Goal: Check status: Check status

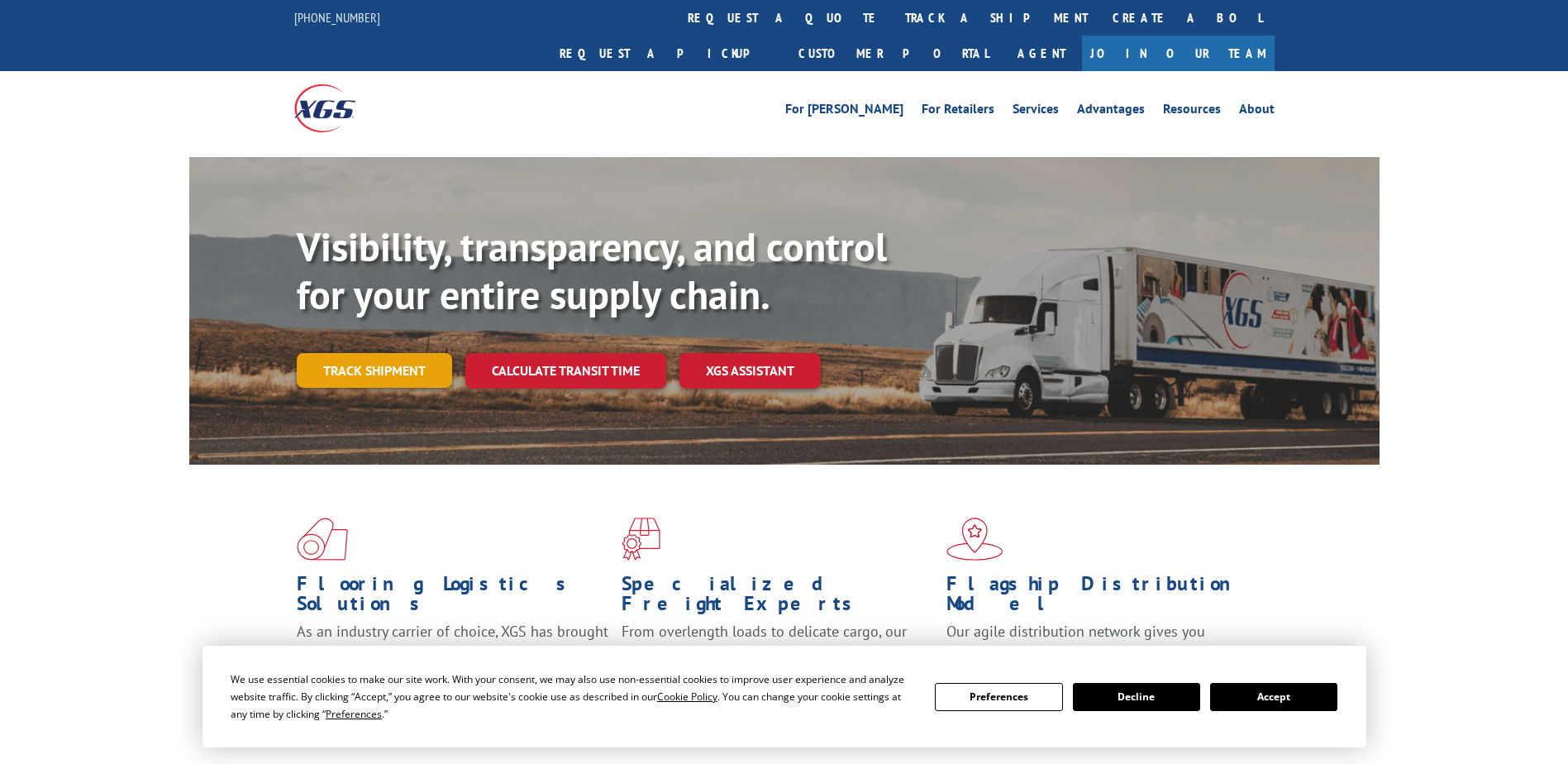
click at [381, 353] on link "Track shipment" at bounding box center [374, 370] width 155 height 35
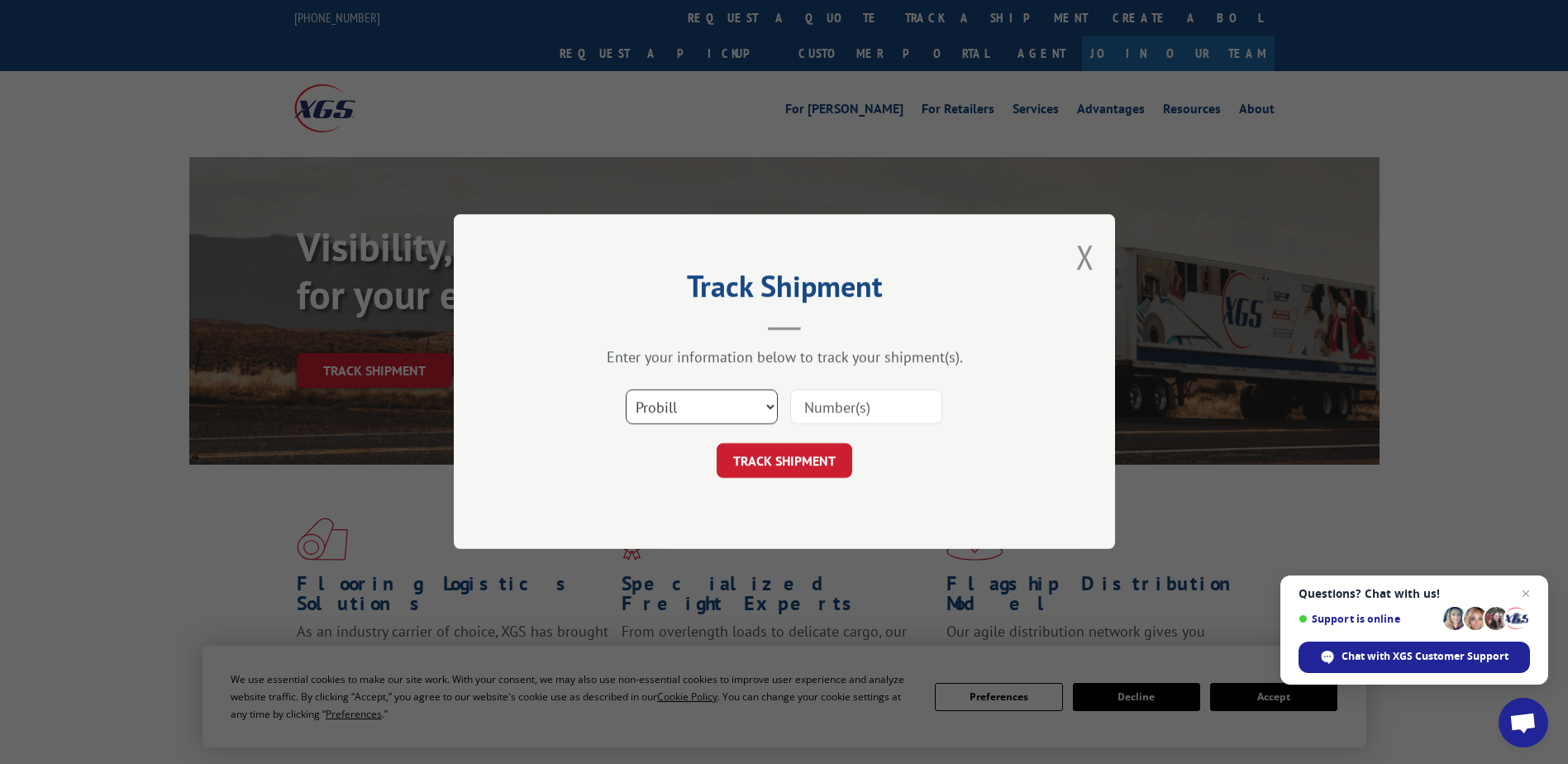
click at [676, 406] on select "Select category... Probill BOL PO" at bounding box center [702, 408] width 152 height 35
select select "bol"
click at [626, 390] on select "Select category... Probill BOL PO" at bounding box center [702, 408] width 152 height 35
click at [842, 412] on input at bounding box center [866, 408] width 152 height 35
paste input "936063741"
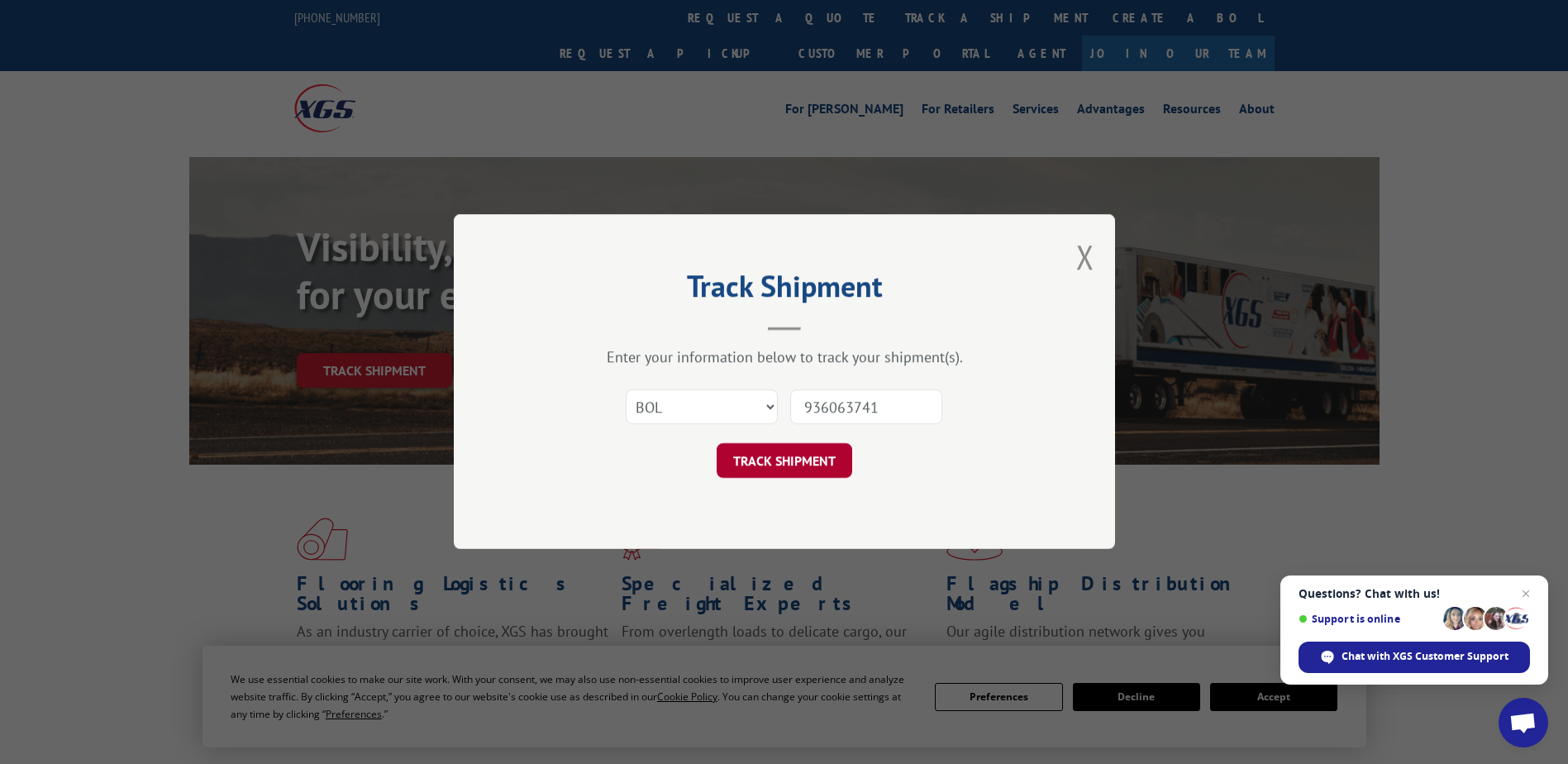
type input "936063741"
click at [771, 456] on button "TRACK SHIPMENT" at bounding box center [785, 461] width 135 height 35
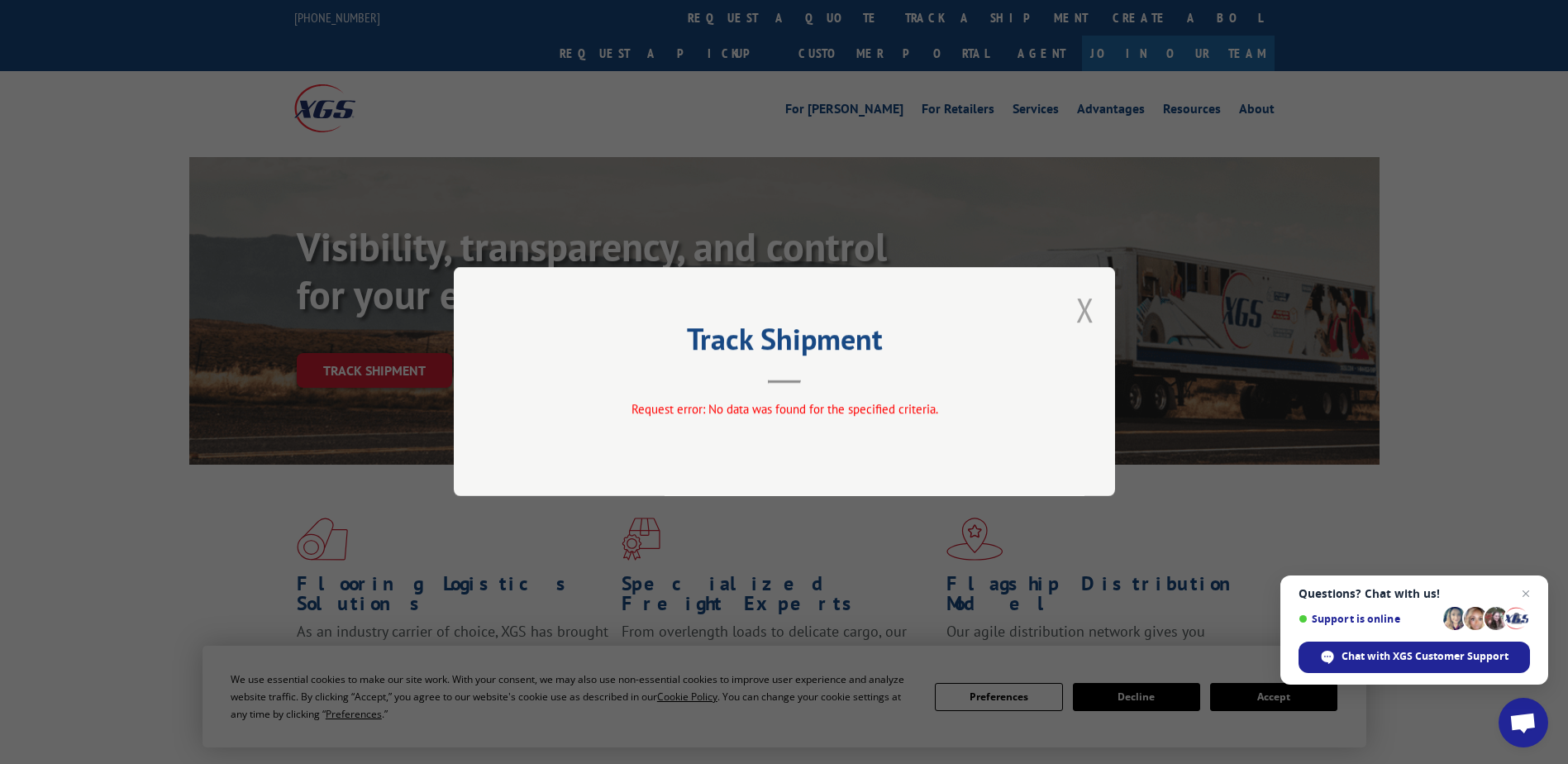
click at [1090, 310] on button "Close modal" at bounding box center [1085, 310] width 18 height 44
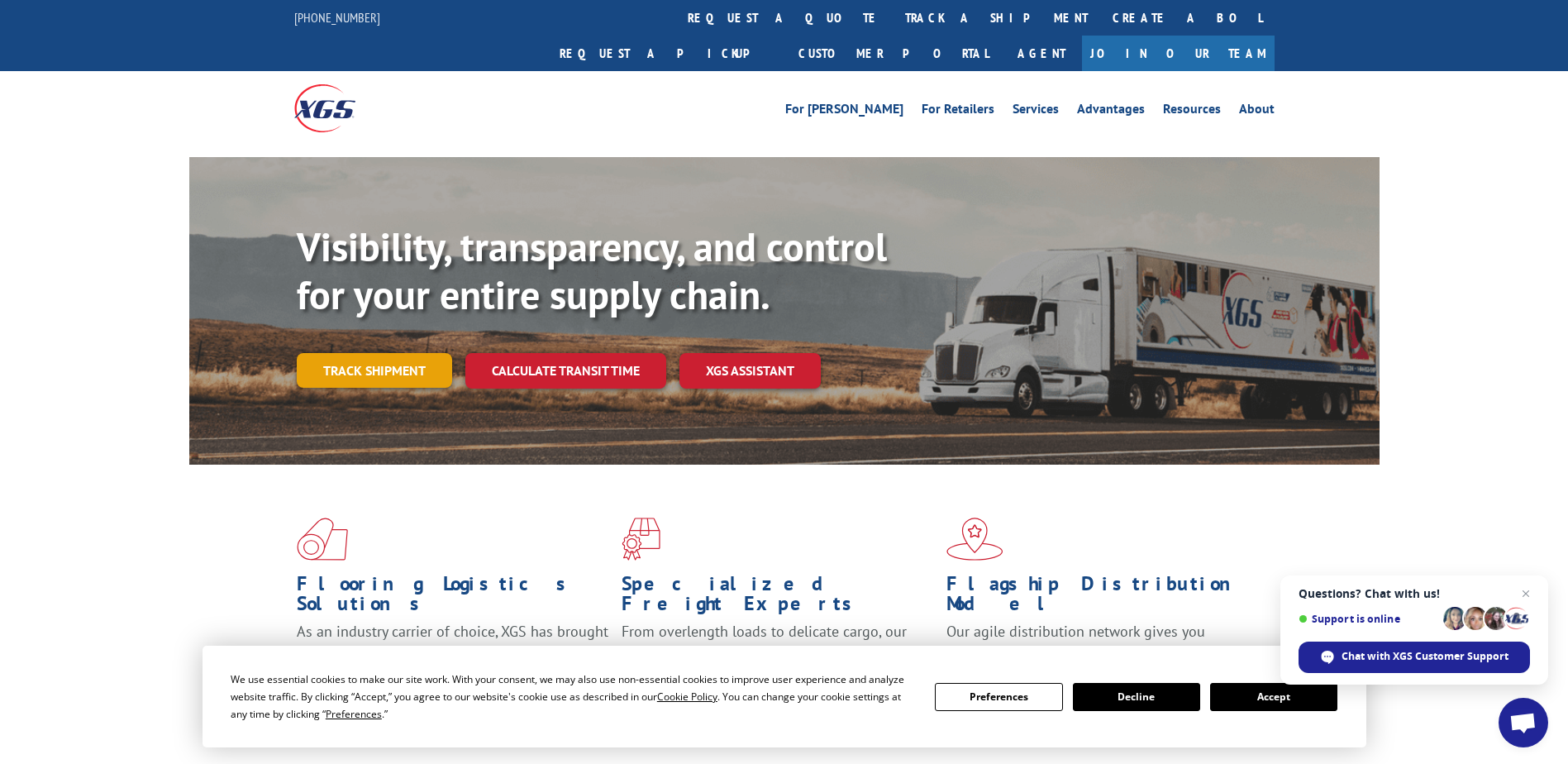
click at [425, 353] on link "Track shipment" at bounding box center [374, 370] width 155 height 35
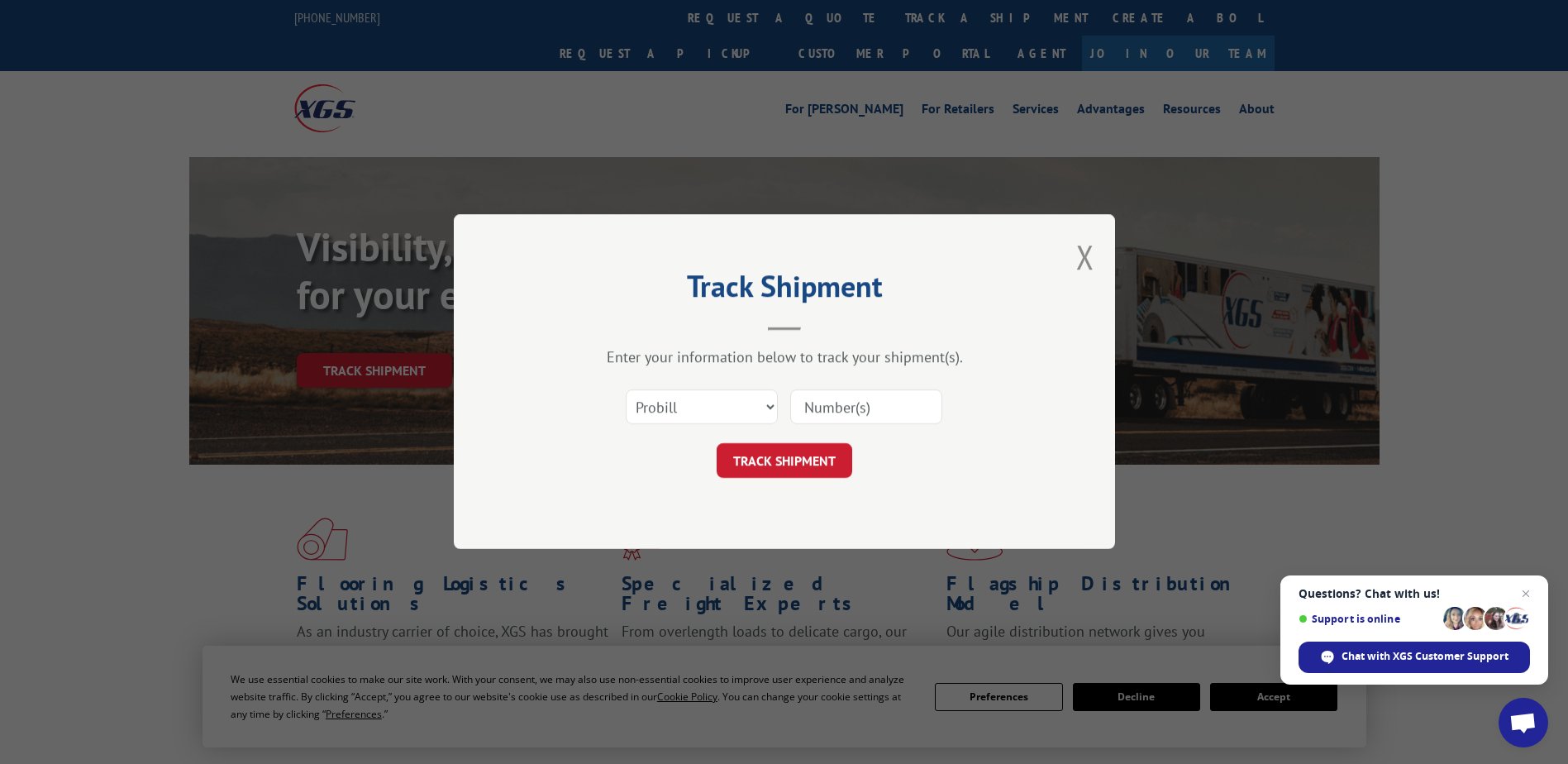
click at [876, 404] on input at bounding box center [866, 408] width 152 height 35
paste input "936063741"
type input "936063741"
click at [797, 460] on button "TRACK SHIPMENT" at bounding box center [785, 461] width 135 height 35
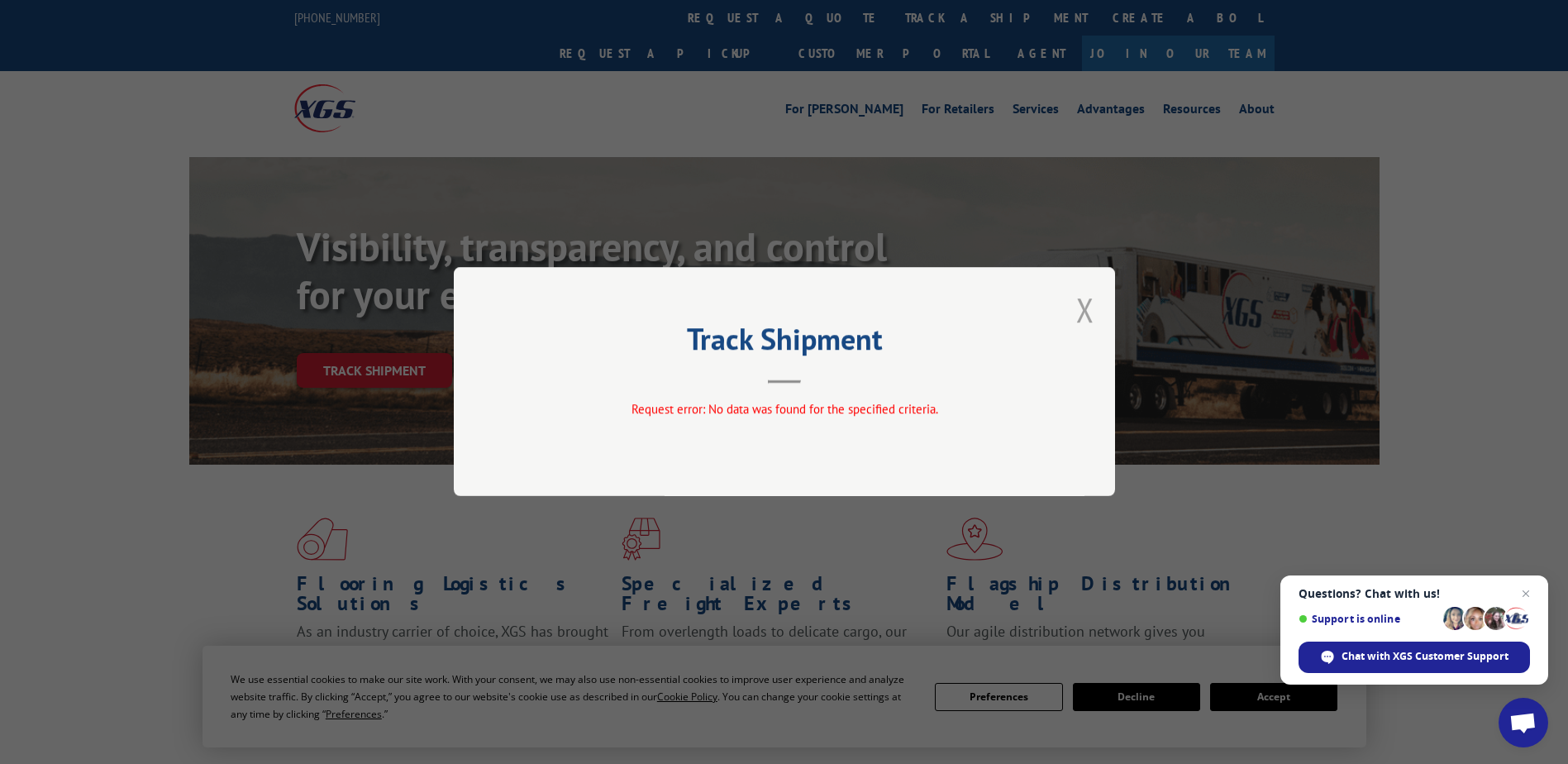
click at [1081, 312] on button "Close modal" at bounding box center [1085, 310] width 18 height 44
